Goal: Complete application form

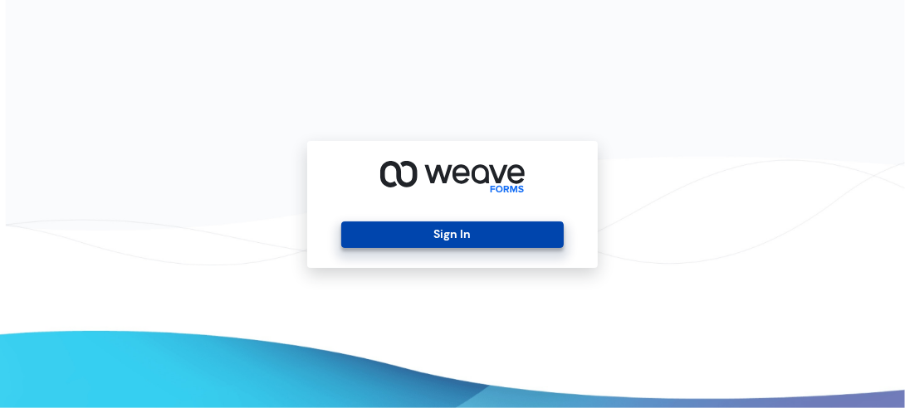
click at [486, 237] on button "Sign In" at bounding box center [452, 235] width 222 height 27
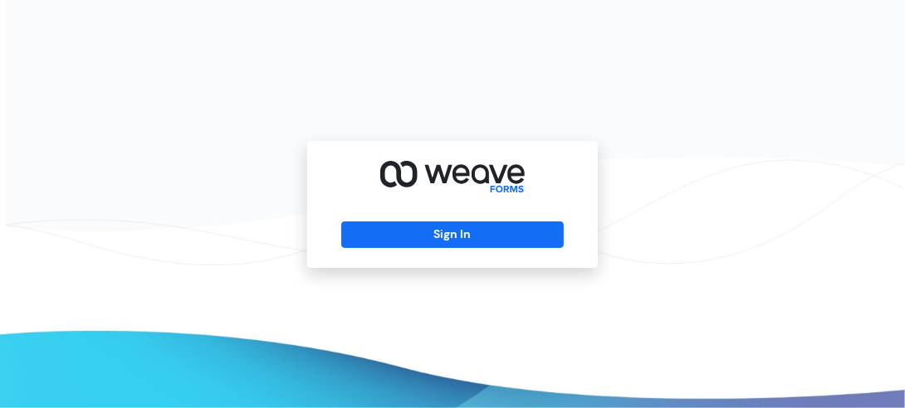
click at [513, 187] on icon at bounding box center [452, 178] width 144 height 34
drag, startPoint x: 513, startPoint y: 187, endPoint x: 637, endPoint y: 189, distance: 124.5
click at [637, 189] on div "Sign In" at bounding box center [452, 204] width 905 height 408
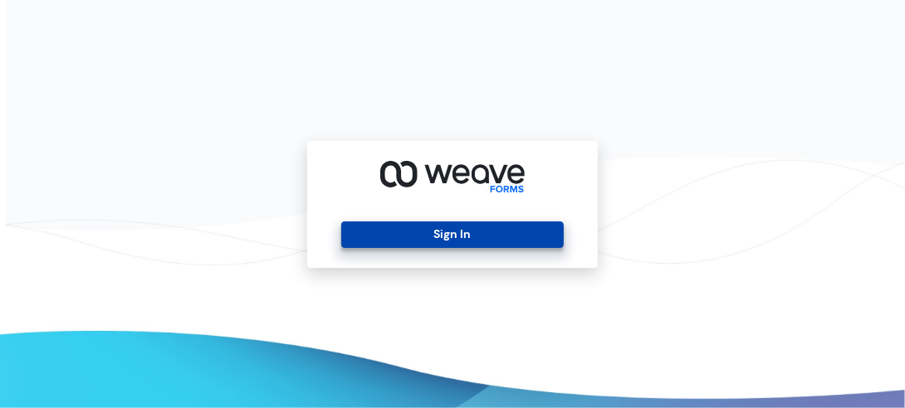
click at [445, 231] on button "Sign In" at bounding box center [452, 235] width 222 height 27
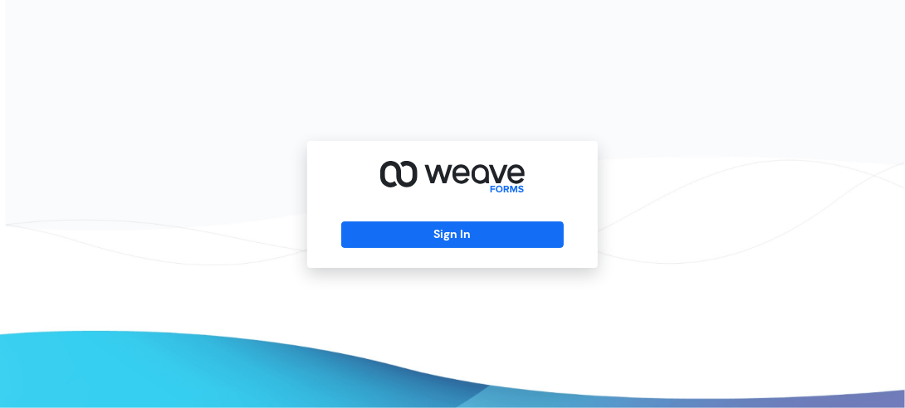
click at [511, 191] on icon at bounding box center [452, 178] width 144 height 34
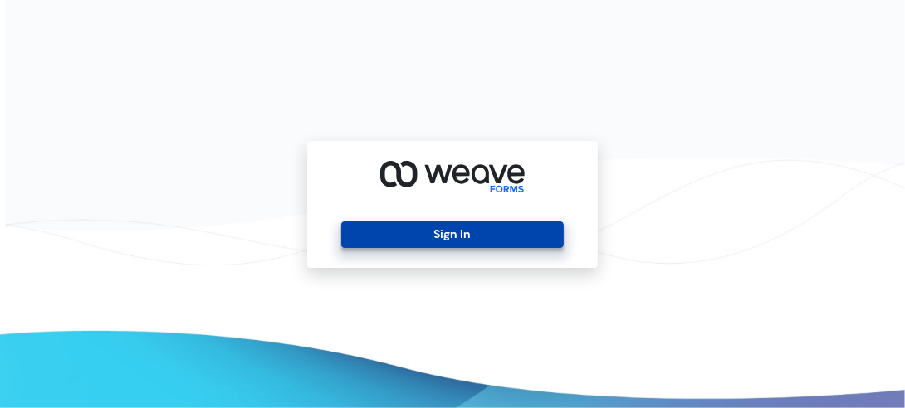
click at [463, 237] on button "Sign In" at bounding box center [452, 235] width 222 height 27
